Goal: Check status: Check status

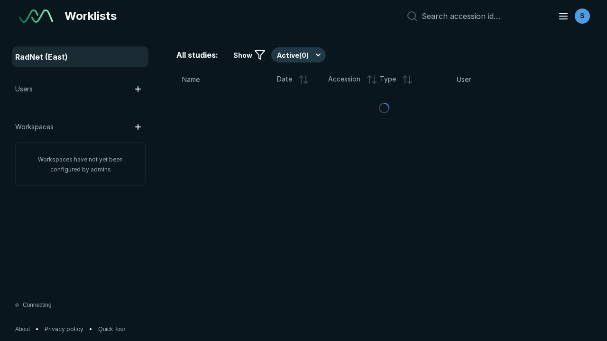
scroll to position [2436, 3070]
